Goal: Transaction & Acquisition: Purchase product/service

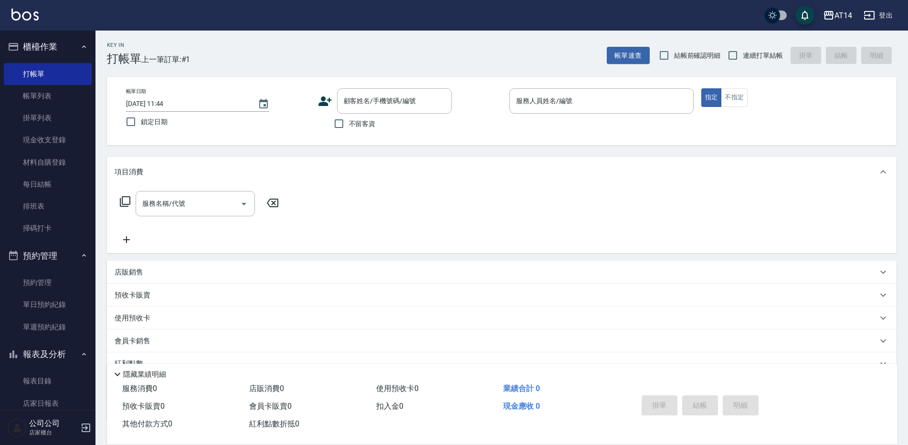
click at [33, 339] on ul "預約管理 單日預約紀錄 單週預約紀錄" at bounding box center [48, 305] width 88 height 74
click at [32, 332] on link "單週預約紀錄" at bounding box center [48, 327] width 88 height 22
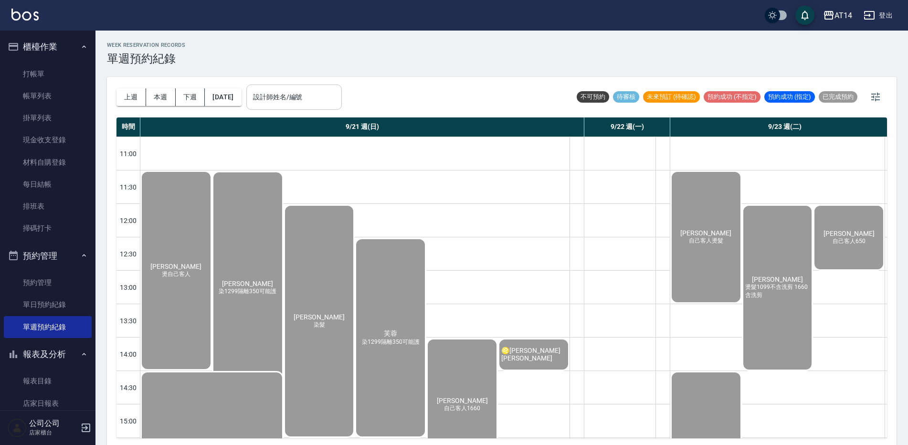
click at [333, 94] on input "設計師姓名/編號" at bounding box center [294, 97] width 87 height 17
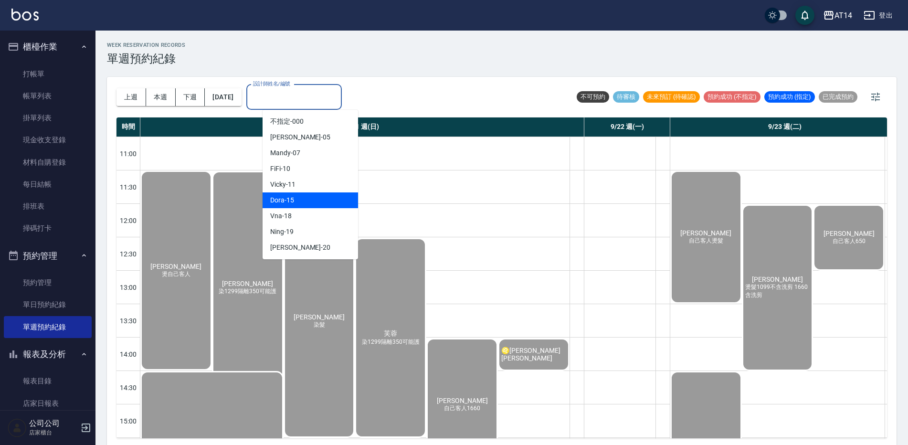
click at [322, 200] on div "Dora -15" at bounding box center [310, 200] width 95 height 16
type input "Dora-15"
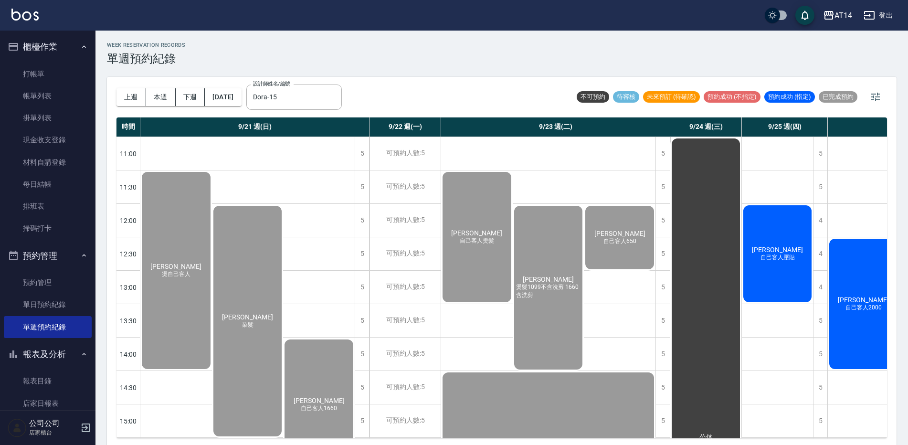
click at [780, 257] on span "自己客人壓貼" at bounding box center [778, 258] width 38 height 8
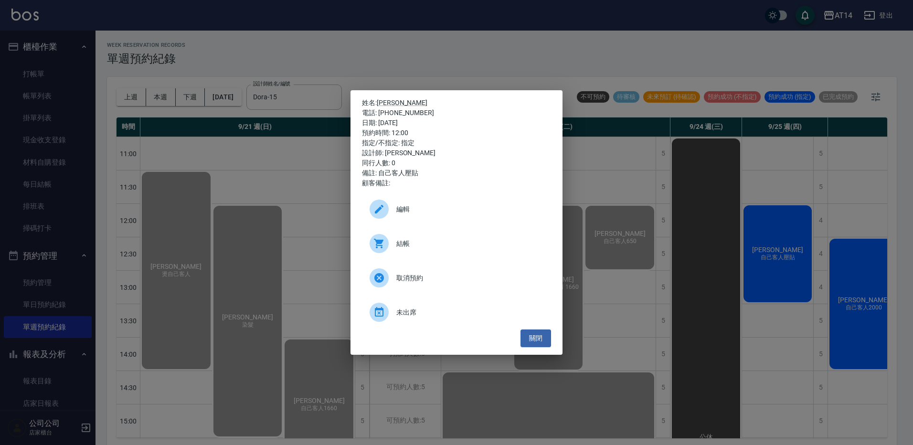
click at [484, 250] on div "結帳" at bounding box center [456, 243] width 189 height 27
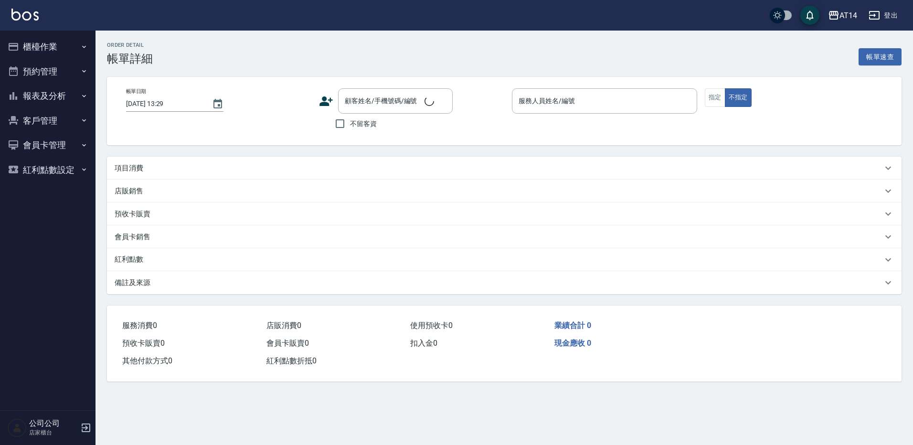
click at [137, 170] on p "項目消費" at bounding box center [129, 168] width 29 height 10
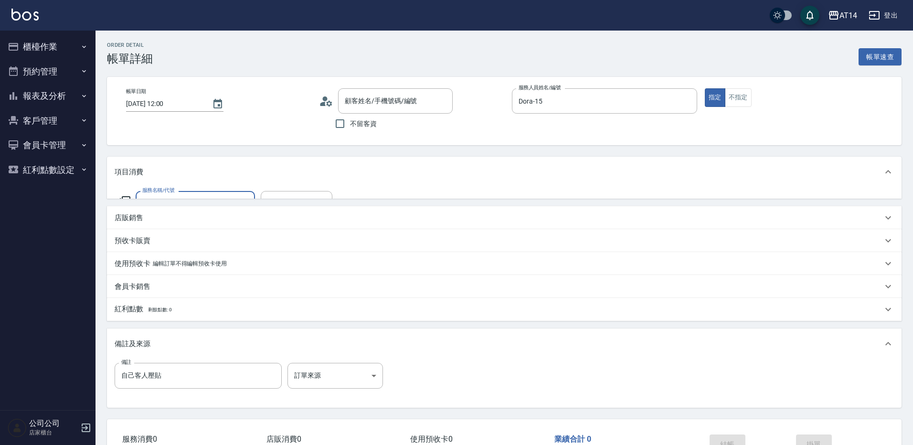
type input "[DATE] 12:00"
type input "Dora-15"
type input "自己客人壓貼"
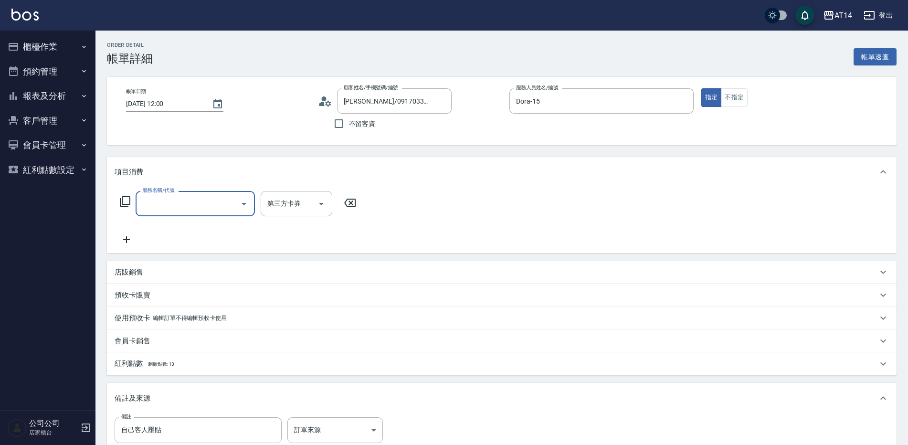
type input "[PERSON_NAME]/0917033077/null"
click at [182, 206] on input "服務名稱/代號" at bounding box center [188, 203] width 96 height 17
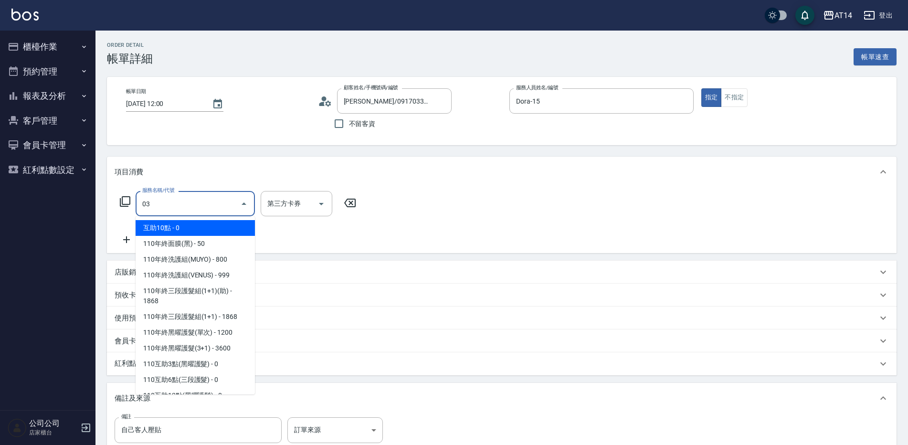
type input "031"
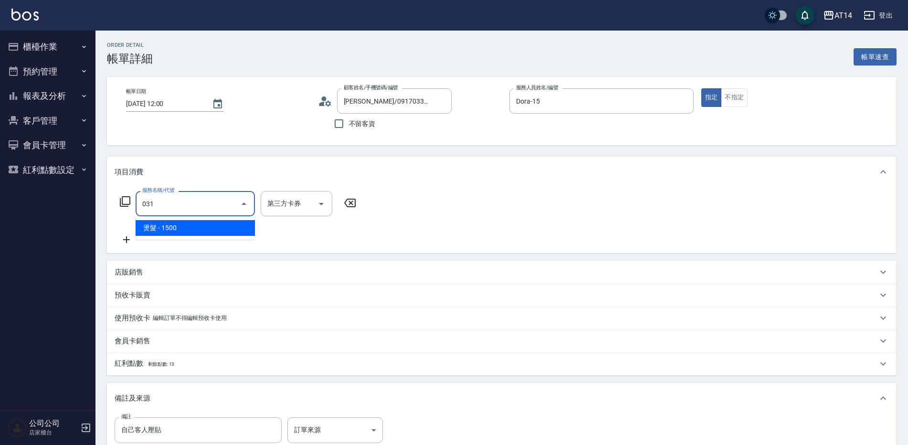
type input "3"
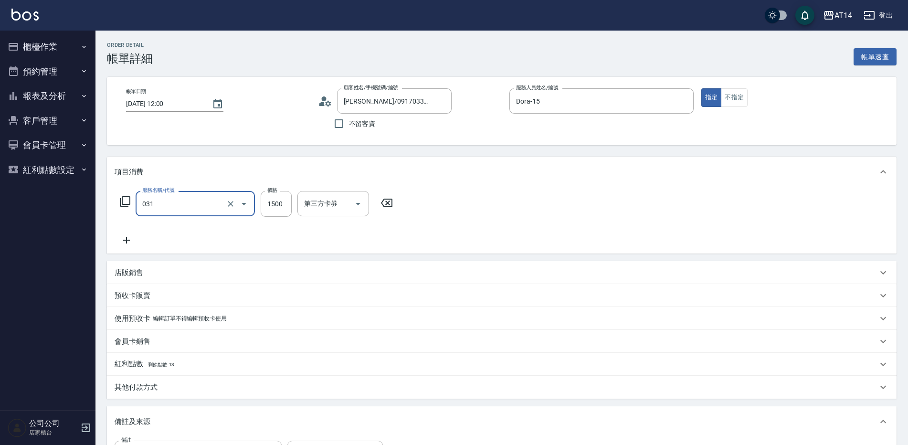
type input "燙髮(031)"
type input "0"
type input "1250"
type input "3"
type input "1250"
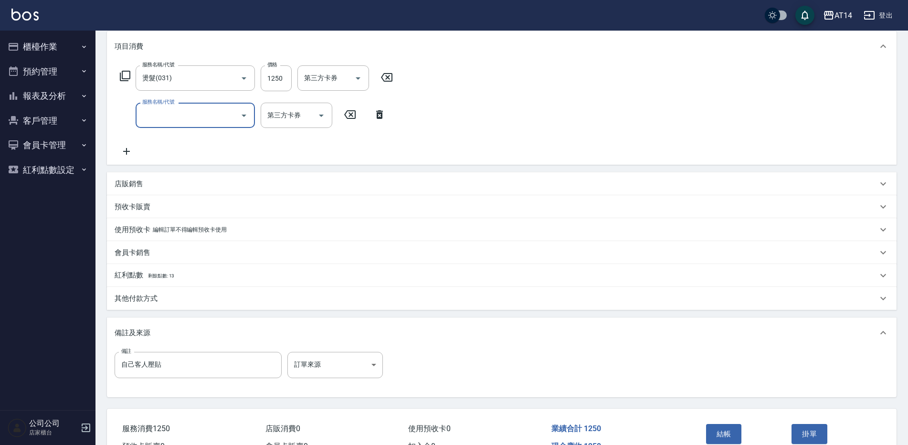
scroll to position [143, 0]
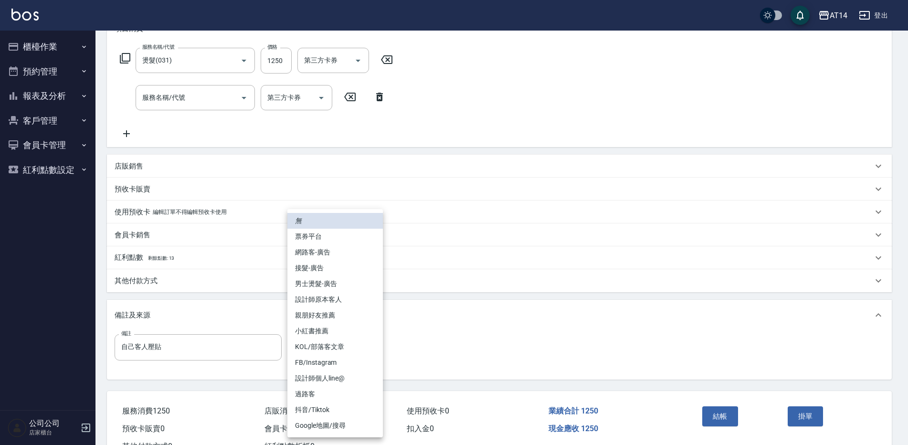
click at [345, 349] on body "AT14 登出 櫃檯作業 打帳單 帳單列表 掛單列表 現金收支登錄 材料自購登錄 每日結帳 排班表 掃碼打卡 預約管理 預約管理 單日預約紀錄 單週預約紀錄 …" at bounding box center [454, 168] width 908 height 622
click at [356, 301] on li "設計師原本客人" at bounding box center [334, 300] width 95 height 16
type input "設計師原本客人"
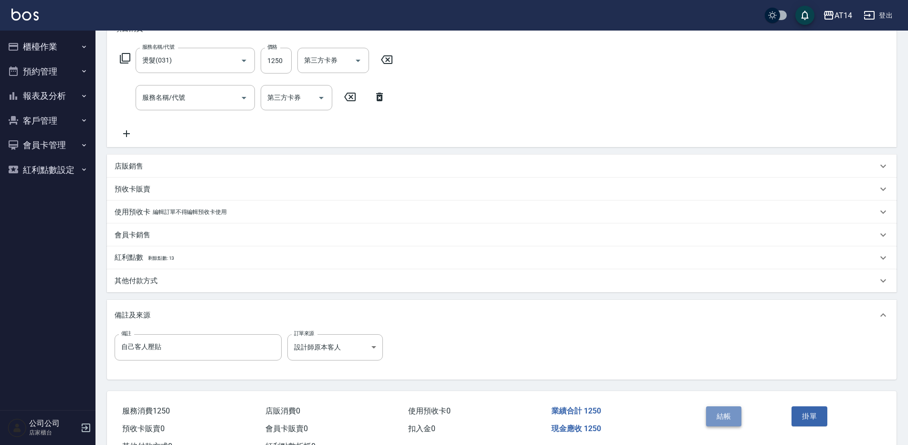
click at [730, 410] on button "結帳" at bounding box center [724, 416] width 36 height 20
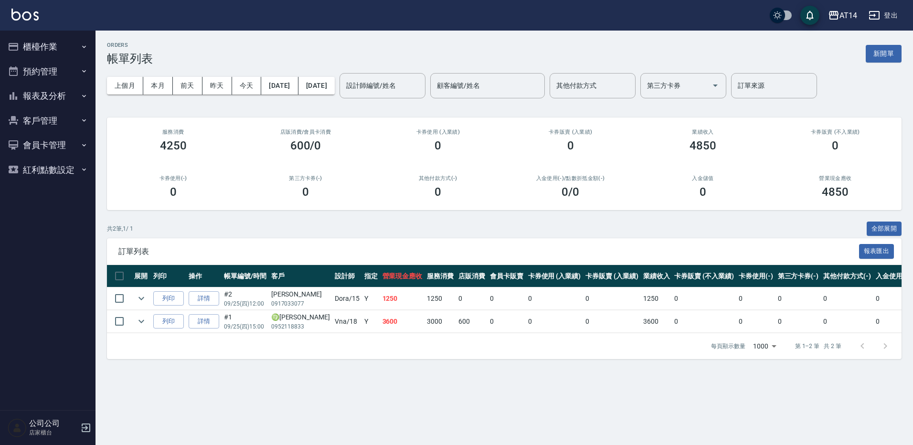
click at [37, 54] on button "櫃檯作業" at bounding box center [48, 46] width 88 height 25
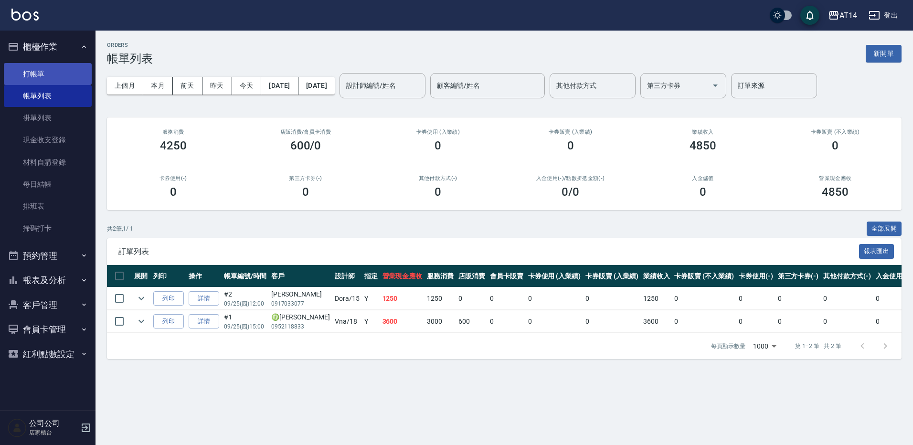
click at [52, 74] on link "打帳單" at bounding box center [48, 74] width 88 height 22
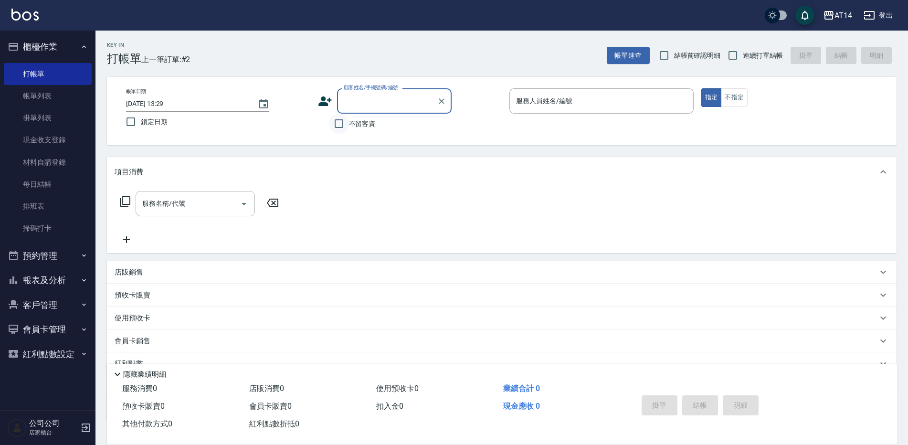
click at [348, 122] on input "不留客資" at bounding box center [339, 124] width 20 height 20
checkbox input "true"
click at [553, 101] on input "服務人員姓名/編號" at bounding box center [602, 101] width 176 height 17
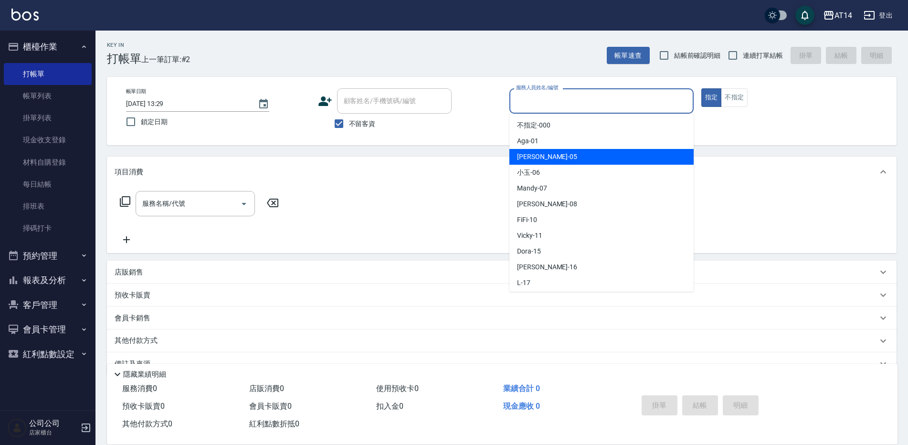
click at [542, 154] on div "Patty -05" at bounding box center [601, 157] width 184 height 16
type input "Patty-05"
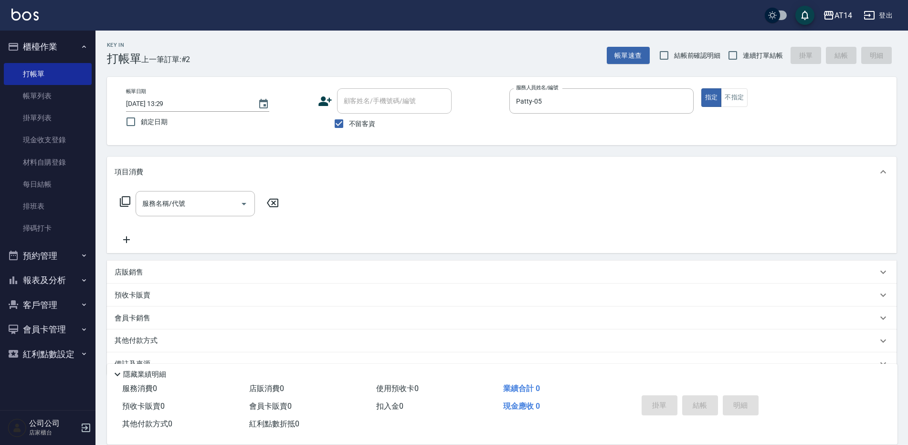
click at [752, 55] on span "連續打單結帳" at bounding box center [763, 56] width 40 height 10
click at [743, 55] on input "連續打單結帳" at bounding box center [733, 55] width 20 height 20
checkbox input "true"
click at [200, 199] on input "服務名稱/代號" at bounding box center [188, 203] width 96 height 17
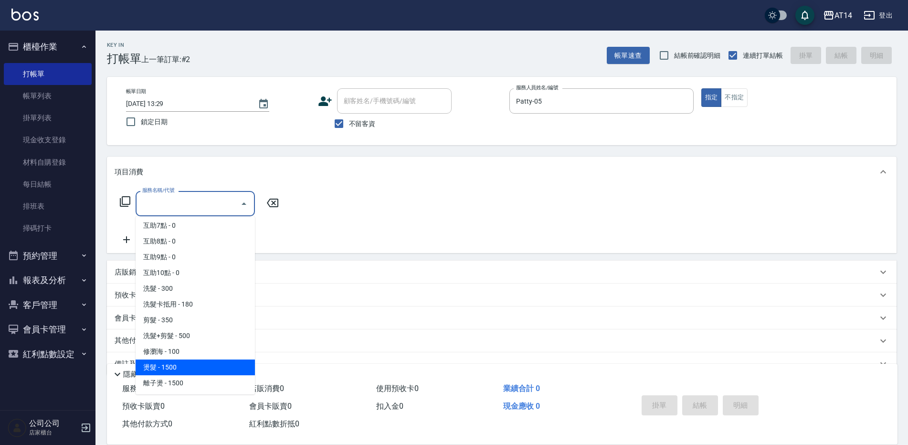
scroll to position [143, 0]
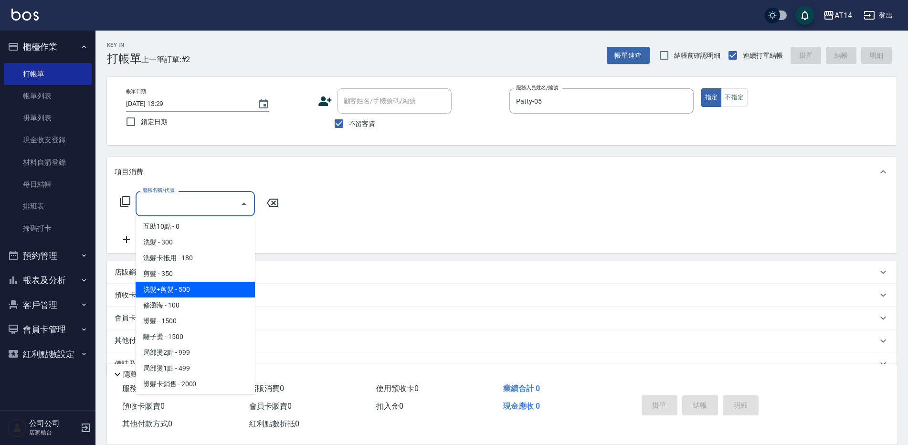
click at [193, 284] on span "洗髮+剪髮 - 500" at bounding box center [195, 290] width 119 height 16
type input "洗髮+剪髮(022)"
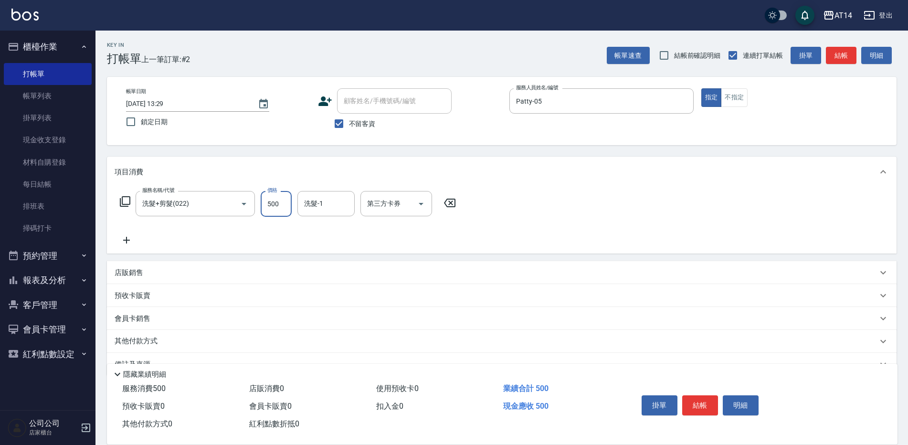
click at [271, 195] on input "500" at bounding box center [276, 204] width 31 height 26
type input "700"
click at [128, 238] on icon at bounding box center [127, 239] width 24 height 11
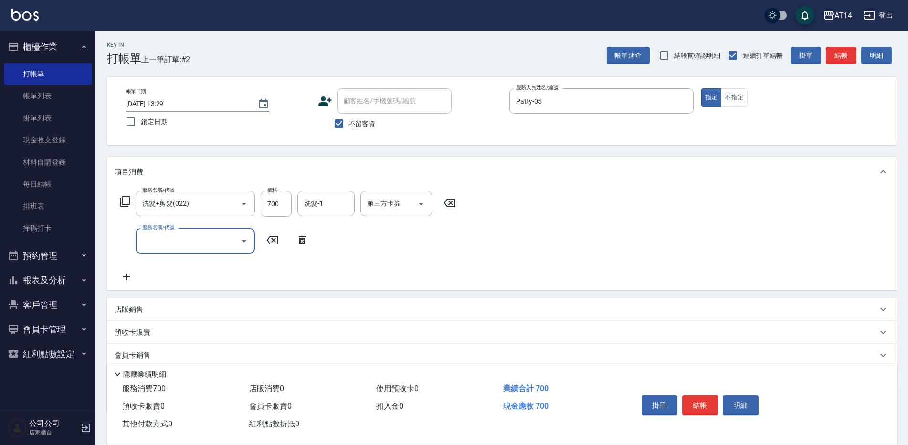
click at [147, 234] on input "服務名稱/代號" at bounding box center [188, 241] width 96 height 17
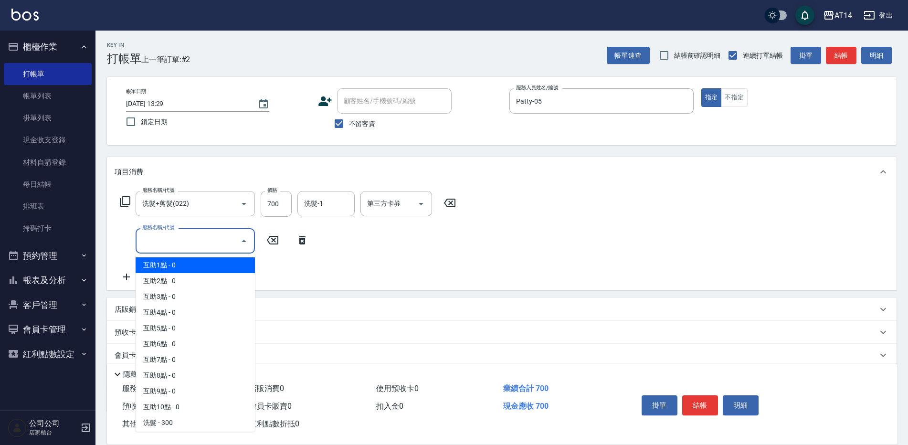
click at [150, 270] on span "互助1點 - 0" at bounding box center [195, 265] width 119 height 16
type input "互助1點(001)"
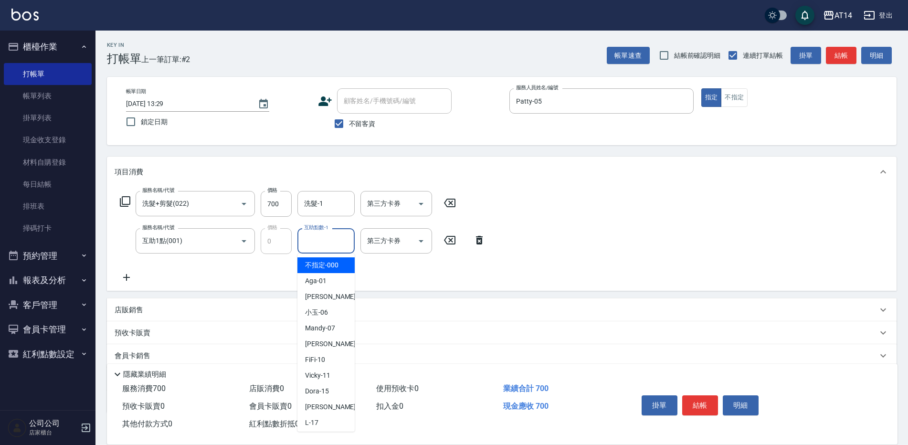
click at [305, 244] on input "互助點數-1" at bounding box center [326, 241] width 49 height 17
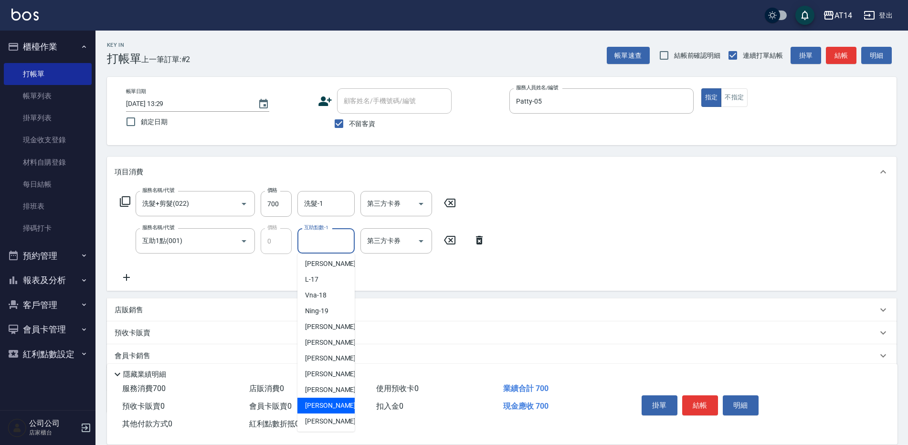
scroll to position [176, 0]
click at [317, 402] on span "趙苡晴 -67" at bounding box center [335, 404] width 60 height 10
type input "趙苡晴-67"
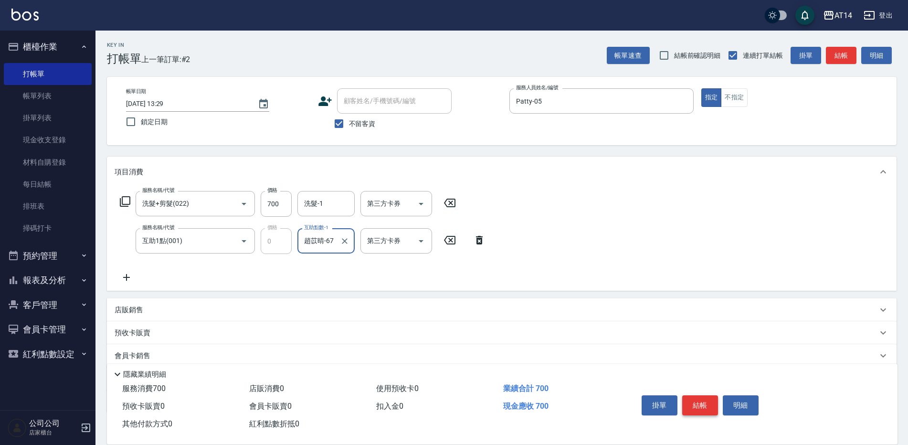
click at [695, 400] on button "結帳" at bounding box center [700, 405] width 36 height 20
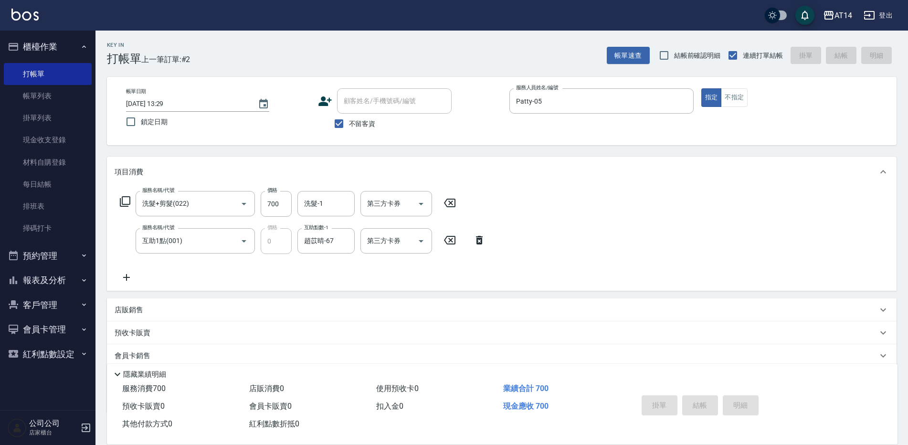
type input "2025/09/25 13:54"
